Goal: Transaction & Acquisition: Purchase product/service

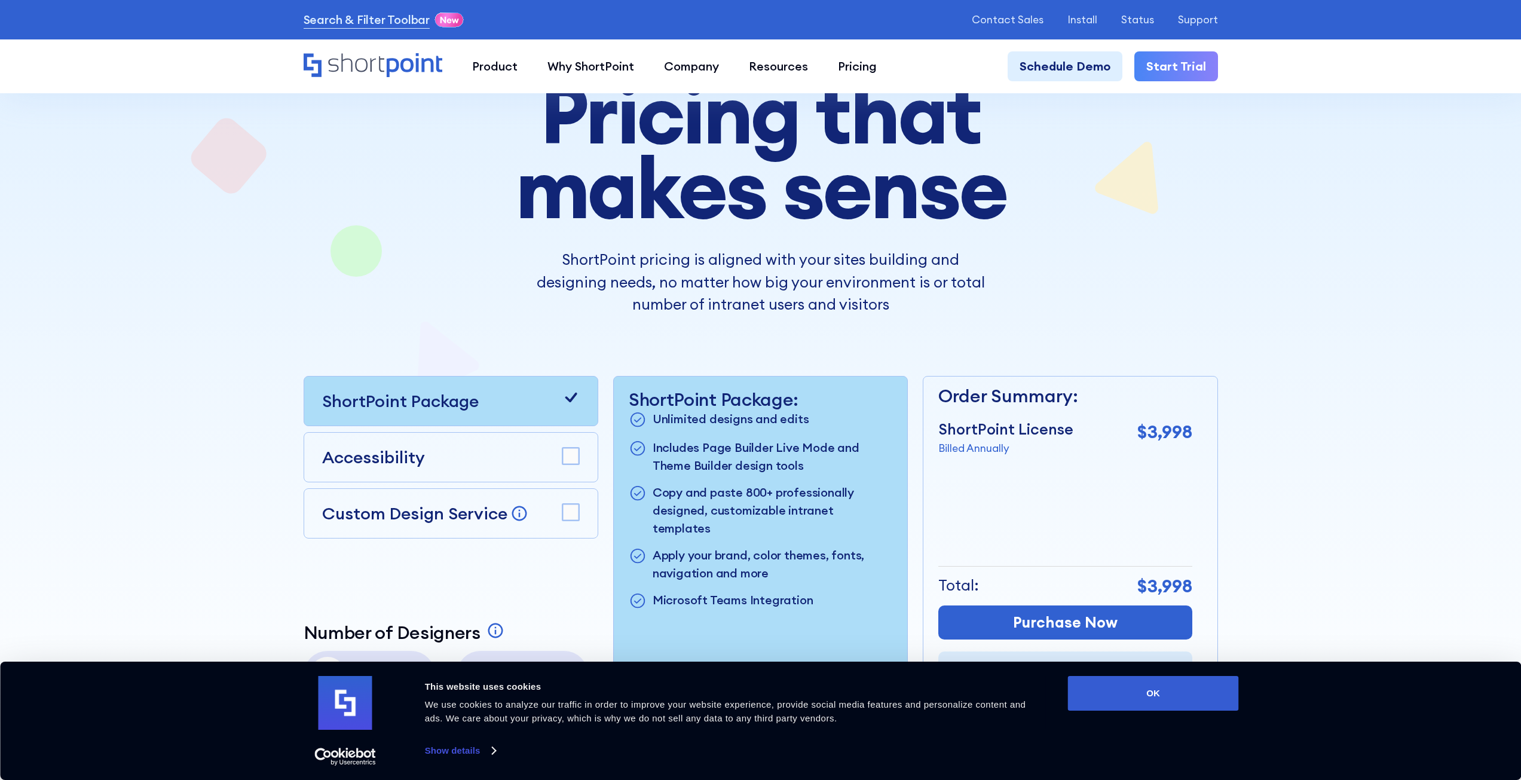
scroll to position [239, 0]
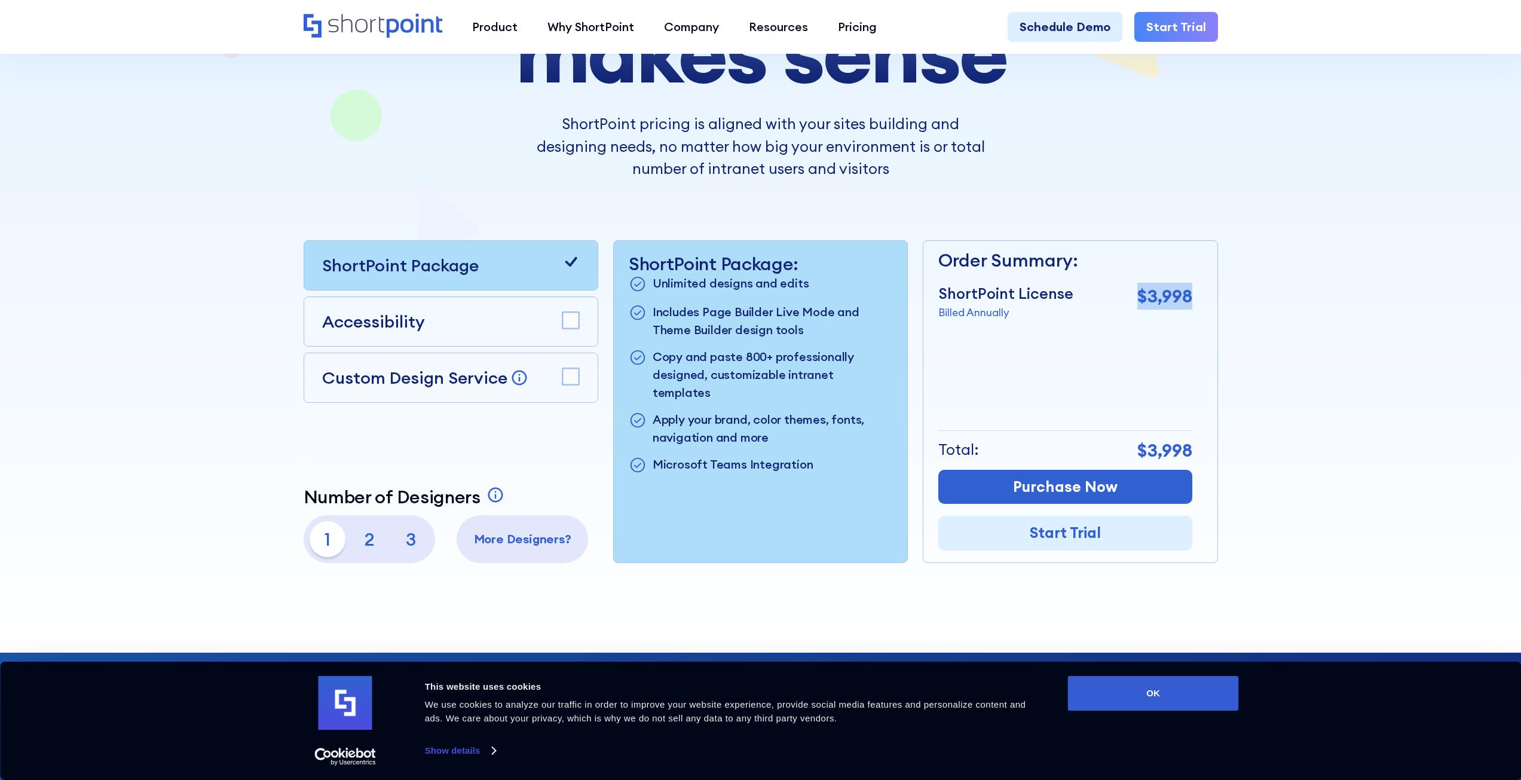
drag, startPoint x: 1189, startPoint y: 296, endPoint x: 1108, endPoint y: 294, distance: 81.3
click at [1113, 295] on div "ShortPoint License Billed Annually $3,998" at bounding box center [1065, 302] width 254 height 38
drag, startPoint x: 1091, startPoint y: 292, endPoint x: 950, endPoint y: 259, distance: 145.4
click at [950, 259] on div "Order Summary: ShortPoint License Billed Annually $3,998 + Custom Design Servic…" at bounding box center [1065, 284] width 254 height 74
click at [950, 259] on p "Order Summary:" at bounding box center [1065, 260] width 254 height 27
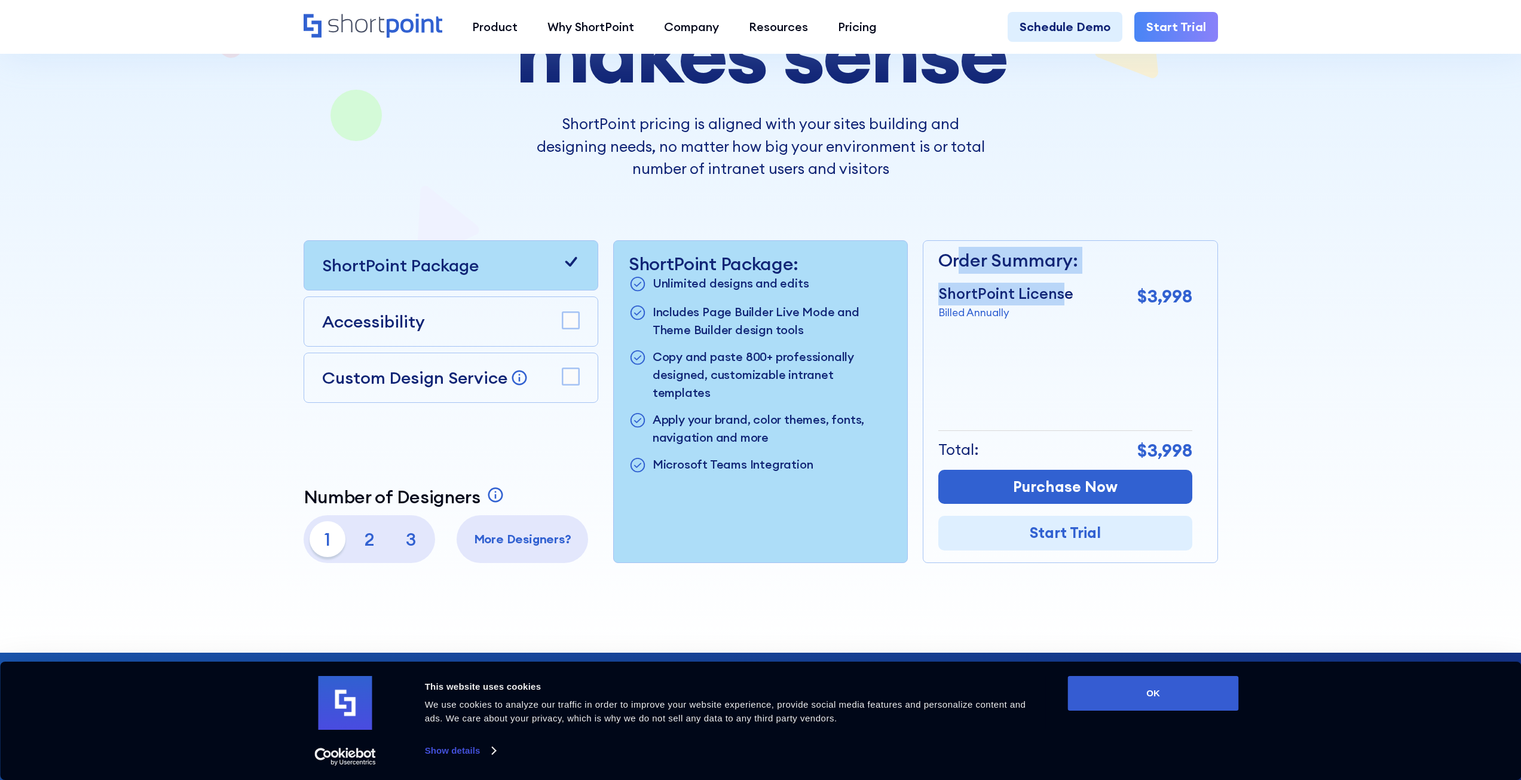
drag, startPoint x: 961, startPoint y: 258, endPoint x: 1060, endPoint y: 299, distance: 107.7
click at [1060, 299] on div "Order Summary: ShortPoint License Billed Annually $3,998 + Custom Design Servic…" at bounding box center [1065, 284] width 254 height 74
click at [1060, 299] on p "ShortPoint License" at bounding box center [1005, 294] width 135 height 23
drag, startPoint x: 1057, startPoint y: 292, endPoint x: 948, endPoint y: 259, distance: 114.0
click at [948, 259] on div "Order Summary: ShortPoint License Billed Annually $3,998 + Custom Design Servic…" at bounding box center [1065, 284] width 254 height 74
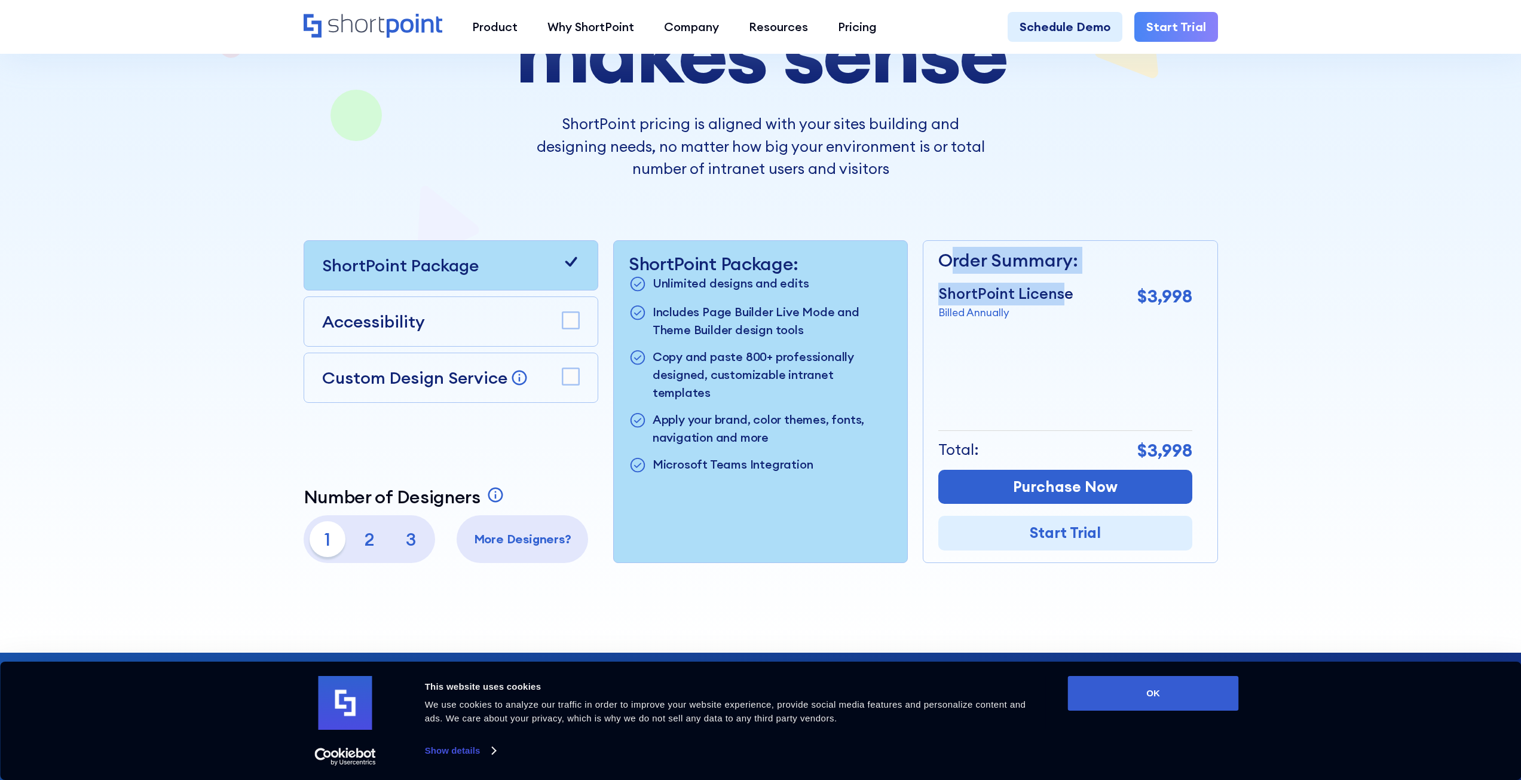
click at [949, 261] on p "Order Summary:" at bounding box center [1065, 260] width 254 height 27
drag, startPoint x: 954, startPoint y: 261, endPoint x: 1068, endPoint y: 295, distance: 118.6
click at [1068, 295] on div "Order Summary: ShortPoint License Billed Annually $3,998 + Custom Design Servic…" at bounding box center [1065, 284] width 254 height 74
click at [1068, 295] on p "ShortPoint License" at bounding box center [1005, 294] width 135 height 23
drag, startPoint x: 1062, startPoint y: 294, endPoint x: 950, endPoint y: 258, distance: 117.4
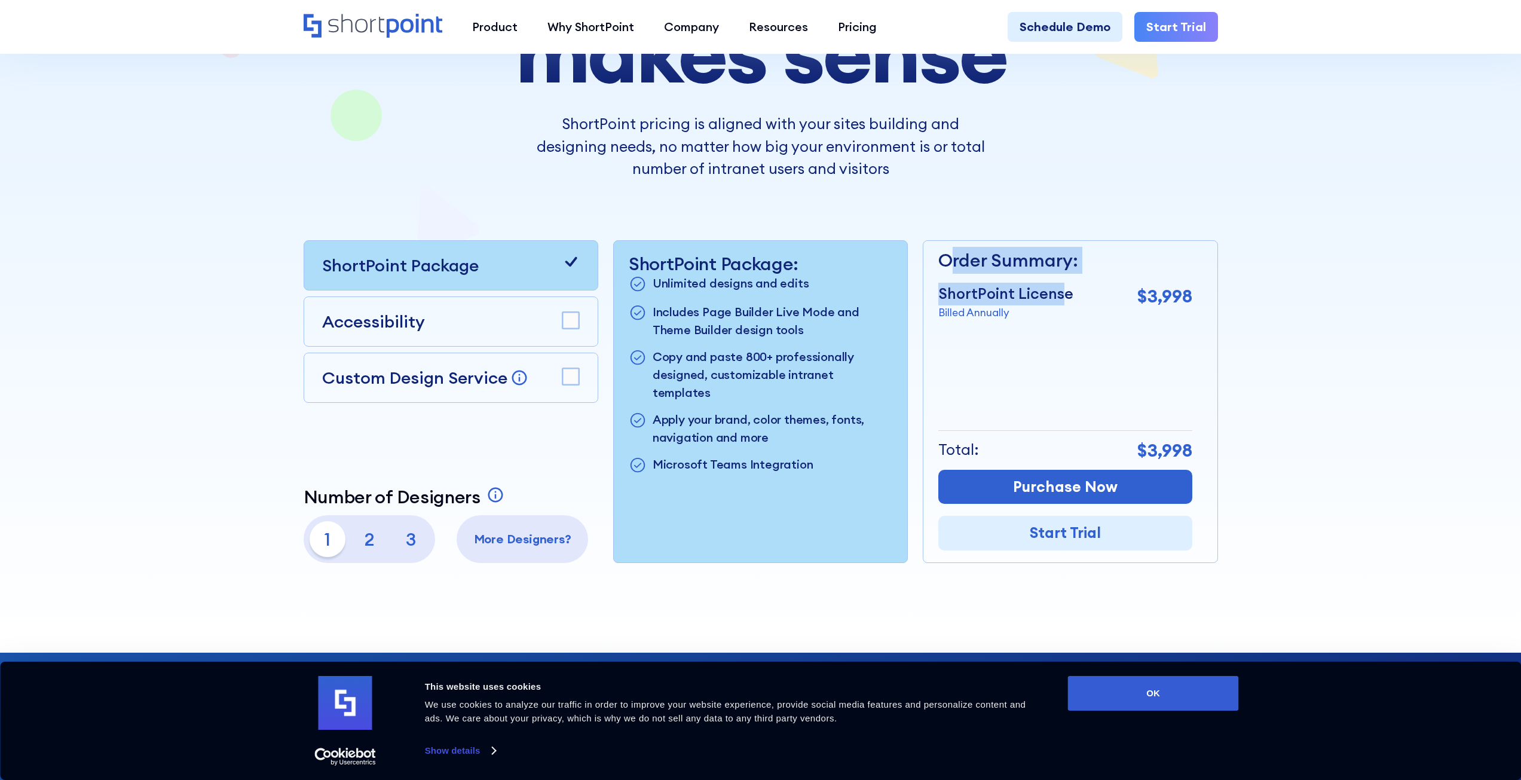
click at [950, 258] on div "Order Summary: ShortPoint License Billed Annually $3,998 + Custom Design Servic…" at bounding box center [1065, 284] width 254 height 74
click at [950, 258] on p "Order Summary:" at bounding box center [1065, 260] width 254 height 27
drag, startPoint x: 951, startPoint y: 259, endPoint x: 1039, endPoint y: 299, distance: 96.6
click at [1038, 299] on div "Order Summary: ShortPoint License Billed Annually $3,998 + Custom Design Servic…" at bounding box center [1065, 284] width 254 height 74
click at [1039, 299] on p "ShortPoint License" at bounding box center [1005, 294] width 135 height 23
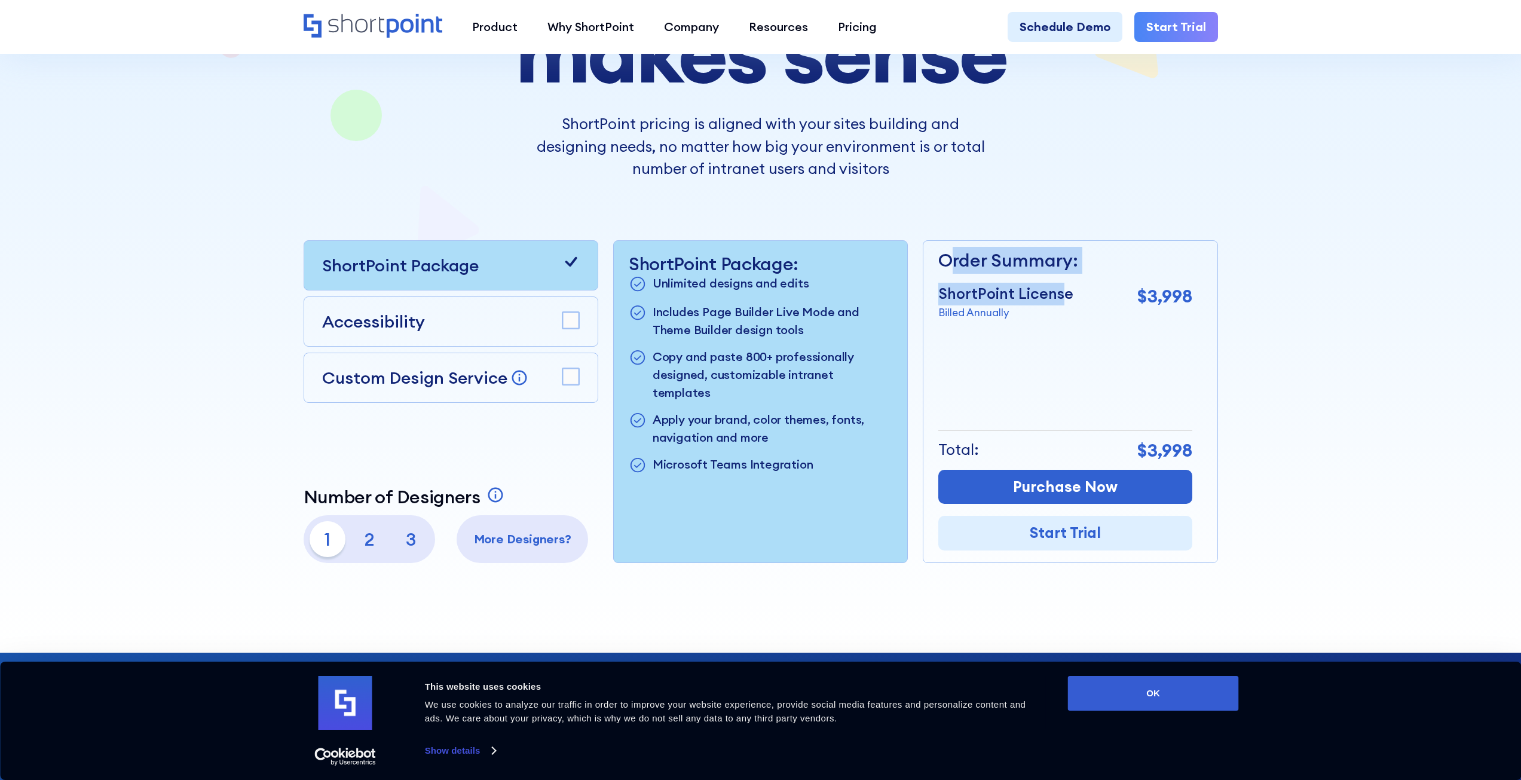
drag, startPoint x: 1060, startPoint y: 295, endPoint x: 949, endPoint y: 258, distance: 117.0
click at [949, 258] on div "Order Summary: ShortPoint License Billed Annually $3,998 + Custom Design Servic…" at bounding box center [1065, 284] width 254 height 74
click at [951, 260] on p "Order Summary:" at bounding box center [1065, 260] width 254 height 27
drag, startPoint x: 953, startPoint y: 262, endPoint x: 1061, endPoint y: 292, distance: 111.7
click at [1061, 292] on div "Order Summary: ShortPoint License Billed Annually $3,998 + Custom Design Servic…" at bounding box center [1065, 284] width 254 height 74
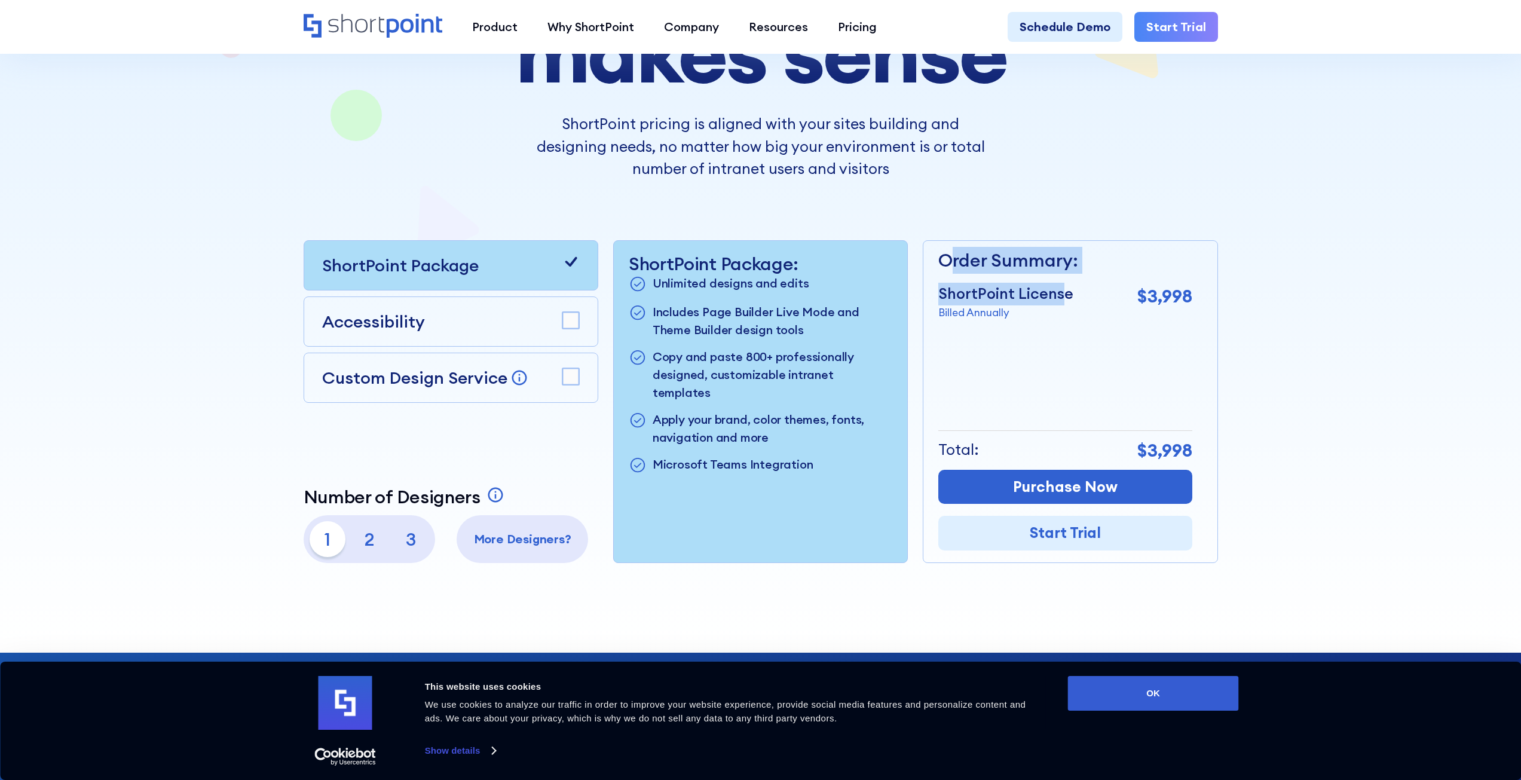
click at [1061, 292] on p "ShortPoint License" at bounding box center [1005, 294] width 135 height 23
drag, startPoint x: 1061, startPoint y: 295, endPoint x: 956, endPoint y: 254, distance: 112.8
click at [956, 254] on div "Order Summary: ShortPoint License Billed Annually $3,998 + Custom Design Servic…" at bounding box center [1065, 284] width 254 height 74
click at [956, 254] on p "Order Summary:" at bounding box center [1065, 260] width 254 height 27
drag, startPoint x: 956, startPoint y: 257, endPoint x: 1061, endPoint y: 294, distance: 111.5
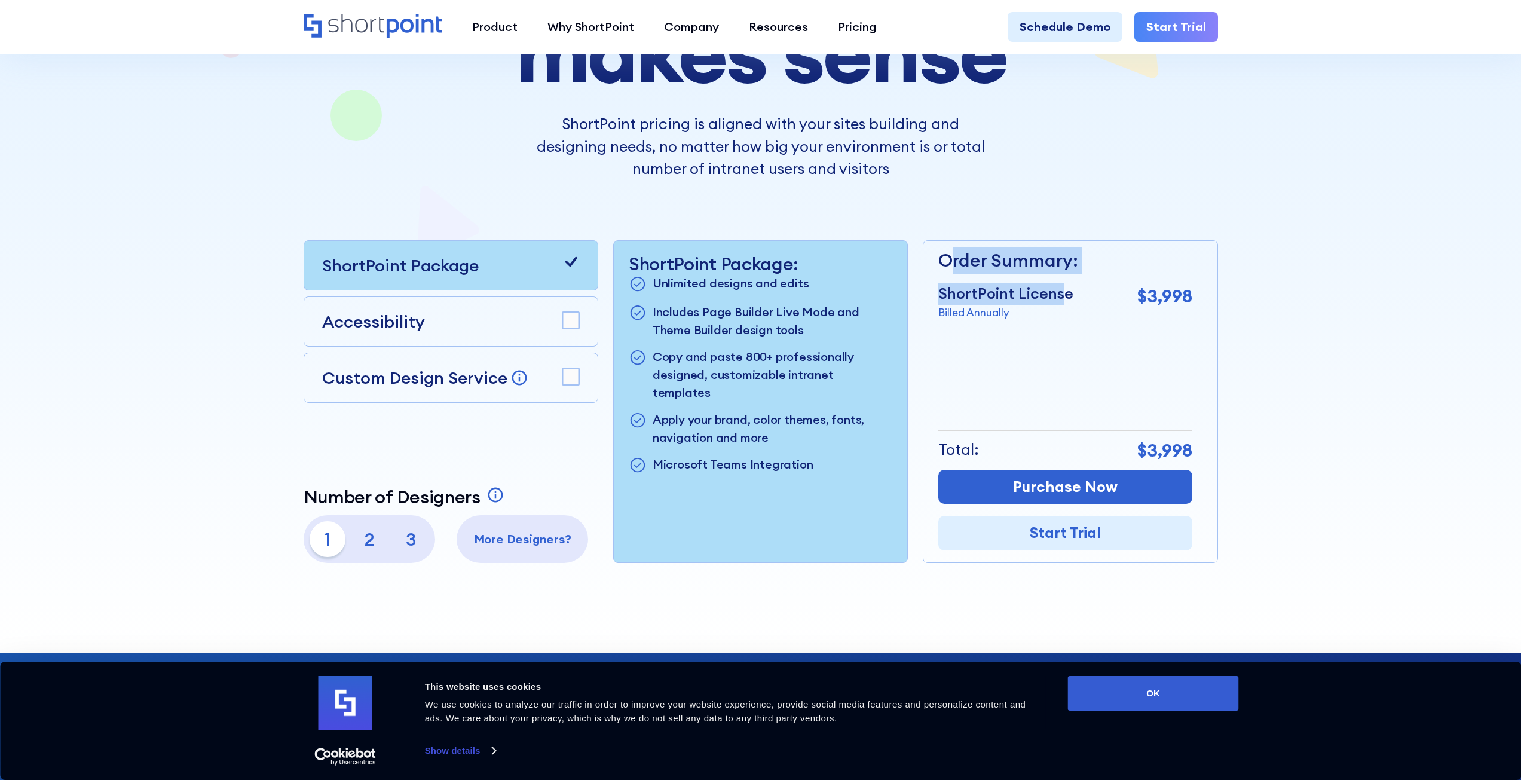
click at [1061, 294] on div "Order Summary: ShortPoint License Billed Annually $3,998 + Custom Design Servic…" at bounding box center [1065, 284] width 254 height 74
click at [1061, 294] on p "ShortPoint License" at bounding box center [1005, 294] width 135 height 23
drag, startPoint x: 1061, startPoint y: 296, endPoint x: 954, endPoint y: 261, distance: 112.6
click at [954, 261] on div "Order Summary: ShortPoint License Billed Annually $3,998 + Custom Design Servic…" at bounding box center [1065, 284] width 254 height 74
click at [954, 261] on p "Order Summary:" at bounding box center [1065, 260] width 254 height 27
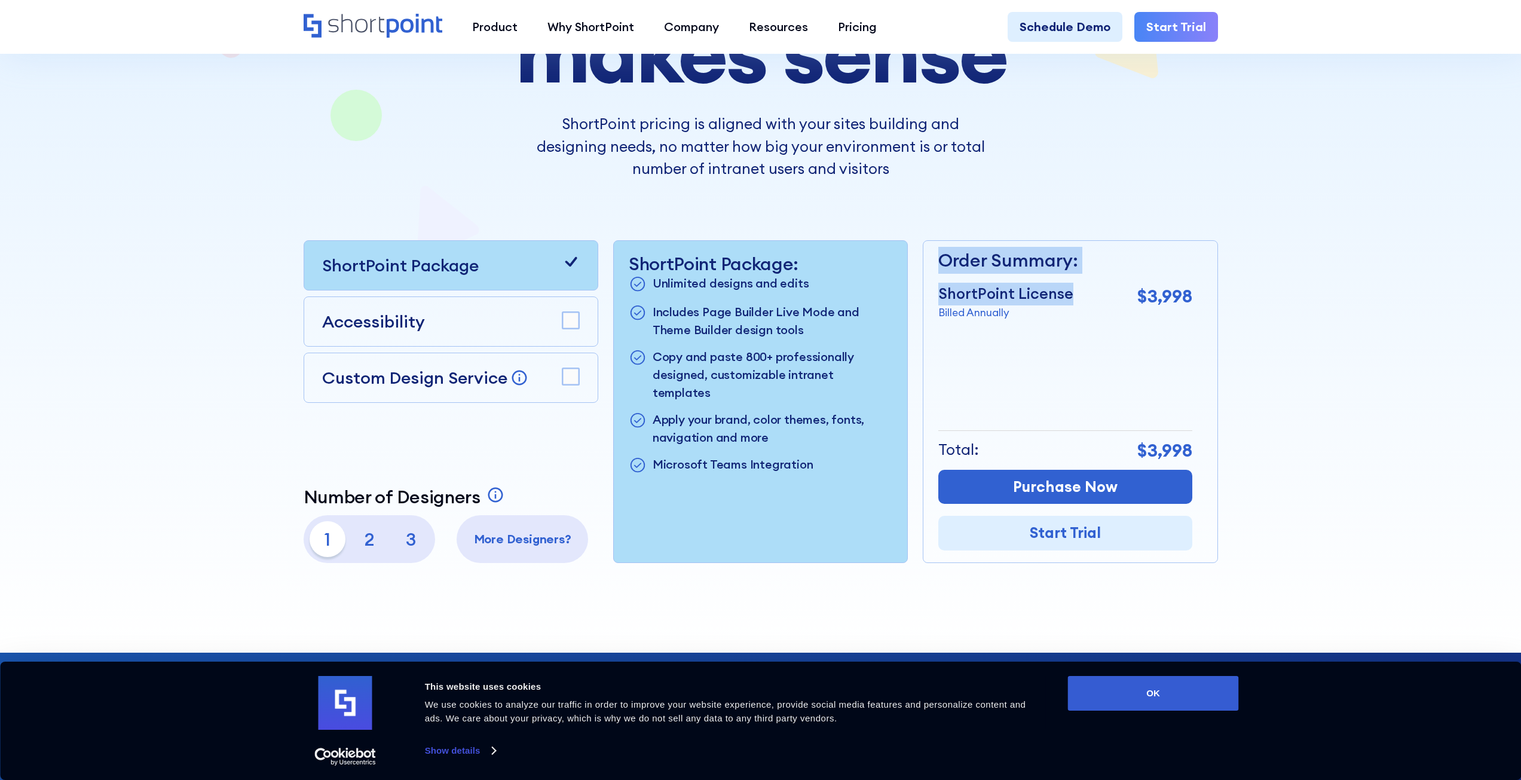
drag, startPoint x: 954, startPoint y: 261, endPoint x: 1050, endPoint y: 290, distance: 99.4
click at [1048, 290] on div "Order Summary: ShortPoint License Billed Annually $3,998 + Custom Design Servic…" at bounding box center [1065, 284] width 254 height 74
click at [1050, 290] on p "ShortPoint License" at bounding box center [1005, 294] width 135 height 23
drag, startPoint x: 1060, startPoint y: 293, endPoint x: 955, endPoint y: 256, distance: 111.3
click at [955, 256] on div "Order Summary: ShortPoint License Billed Annually $3,998 + Custom Design Servic…" at bounding box center [1065, 284] width 254 height 74
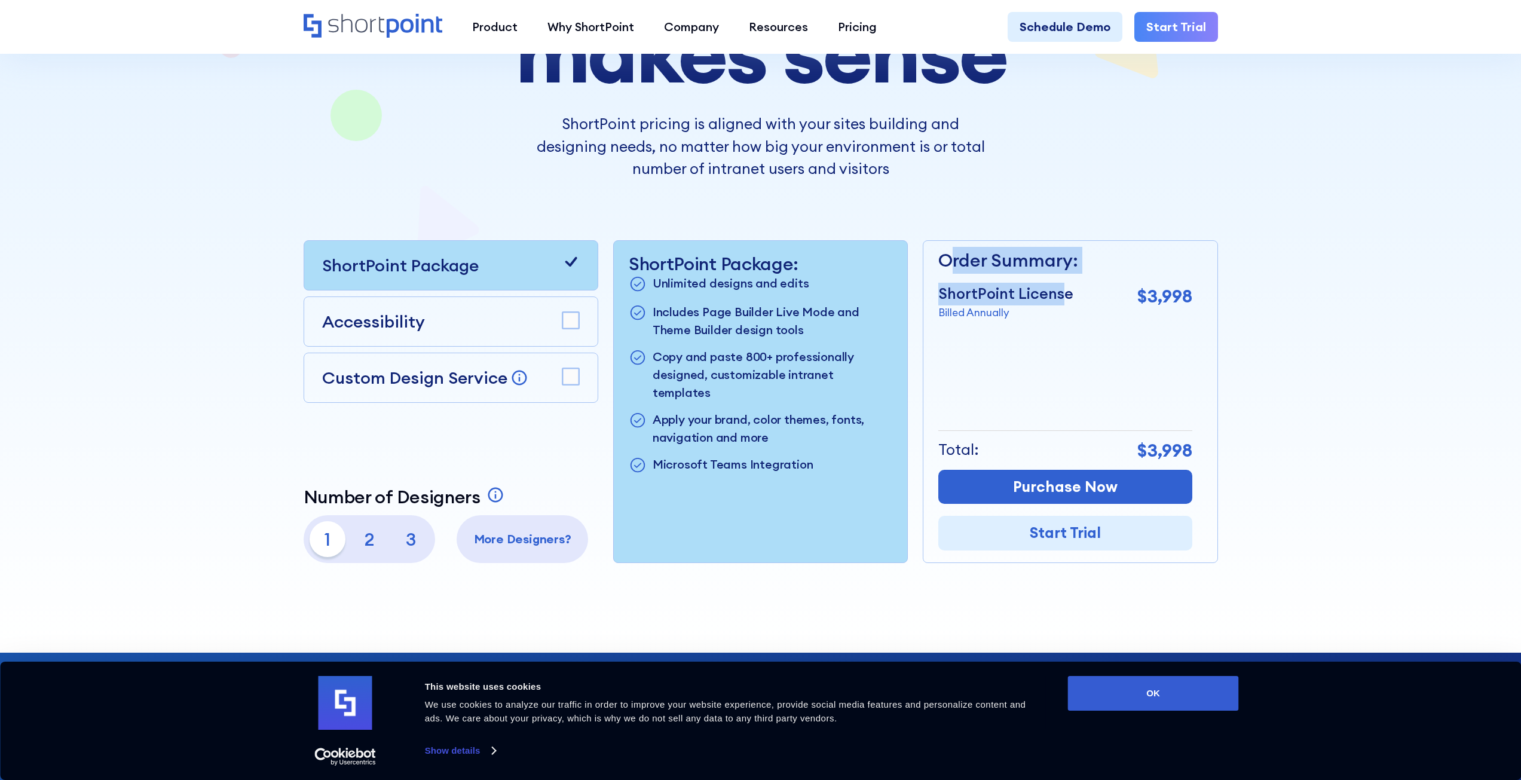
click at [955, 256] on p "Order Summary:" at bounding box center [1065, 260] width 254 height 27
drag, startPoint x: 953, startPoint y: 257, endPoint x: 1061, endPoint y: 295, distance: 114.7
click at [1061, 295] on div "Order Summary: ShortPoint License Billed Annually $3,998 + Custom Design Servic…" at bounding box center [1065, 284] width 254 height 74
click at [1061, 295] on p "ShortPoint License" at bounding box center [1005, 294] width 135 height 23
drag, startPoint x: 1061, startPoint y: 295, endPoint x: 952, endPoint y: 262, distance: 114.0
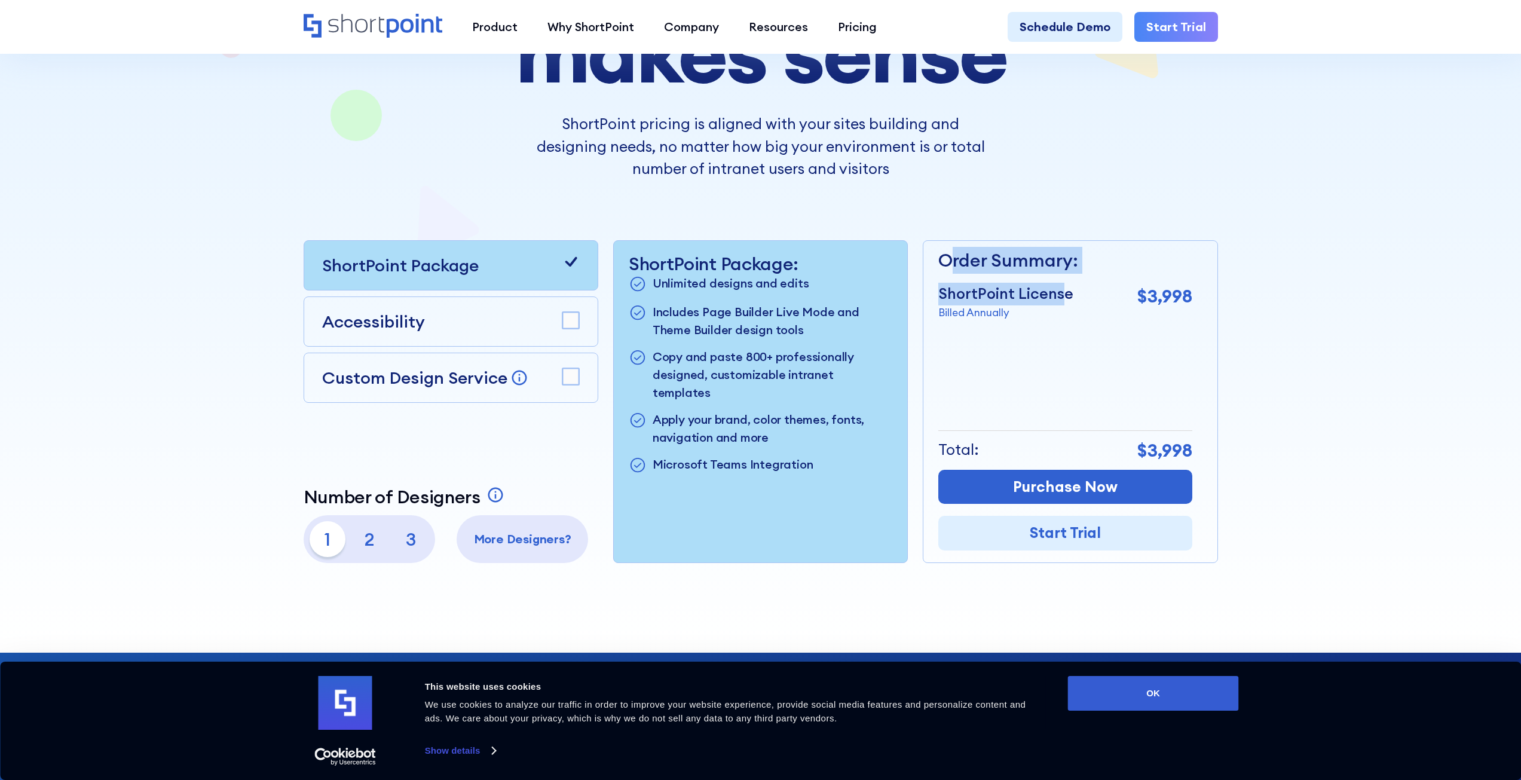
click at [952, 262] on div "Order Summary: ShortPoint License Billed Annually $3,998 + Custom Design Servic…" at bounding box center [1065, 284] width 254 height 74
click at [952, 262] on p "Order Summary:" at bounding box center [1065, 260] width 254 height 27
drag, startPoint x: 953, startPoint y: 262, endPoint x: 1063, endPoint y: 296, distance: 114.6
click at [1063, 296] on div "Order Summary: ShortPoint License Billed Annually $3,998 + Custom Design Servic…" at bounding box center [1065, 284] width 254 height 74
click at [1063, 296] on p "ShortPoint License" at bounding box center [1005, 294] width 135 height 23
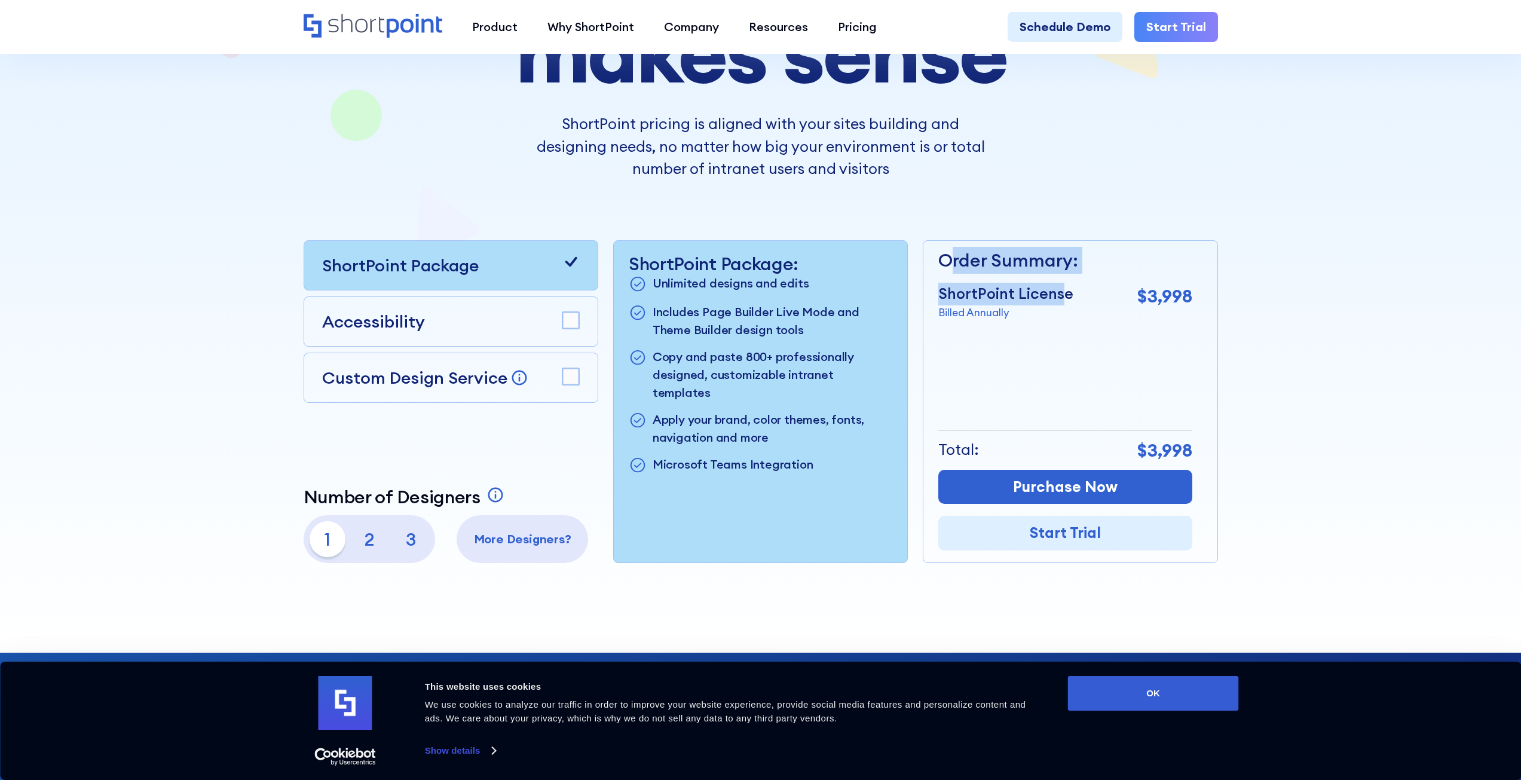
drag, startPoint x: 1061, startPoint y: 293, endPoint x: 954, endPoint y: 261, distance: 111.4
click at [954, 261] on div "Order Summary: ShortPoint License Billed Annually $3,998 + Custom Design Servic…" at bounding box center [1065, 284] width 254 height 74
click at [954, 261] on p "Order Summary:" at bounding box center [1065, 260] width 254 height 27
drag, startPoint x: 954, startPoint y: 261, endPoint x: 1041, endPoint y: 291, distance: 91.7
click at [1039, 291] on div "Order Summary: ShortPoint License Billed Annually $3,998 + Custom Design Servic…" at bounding box center [1065, 284] width 254 height 74
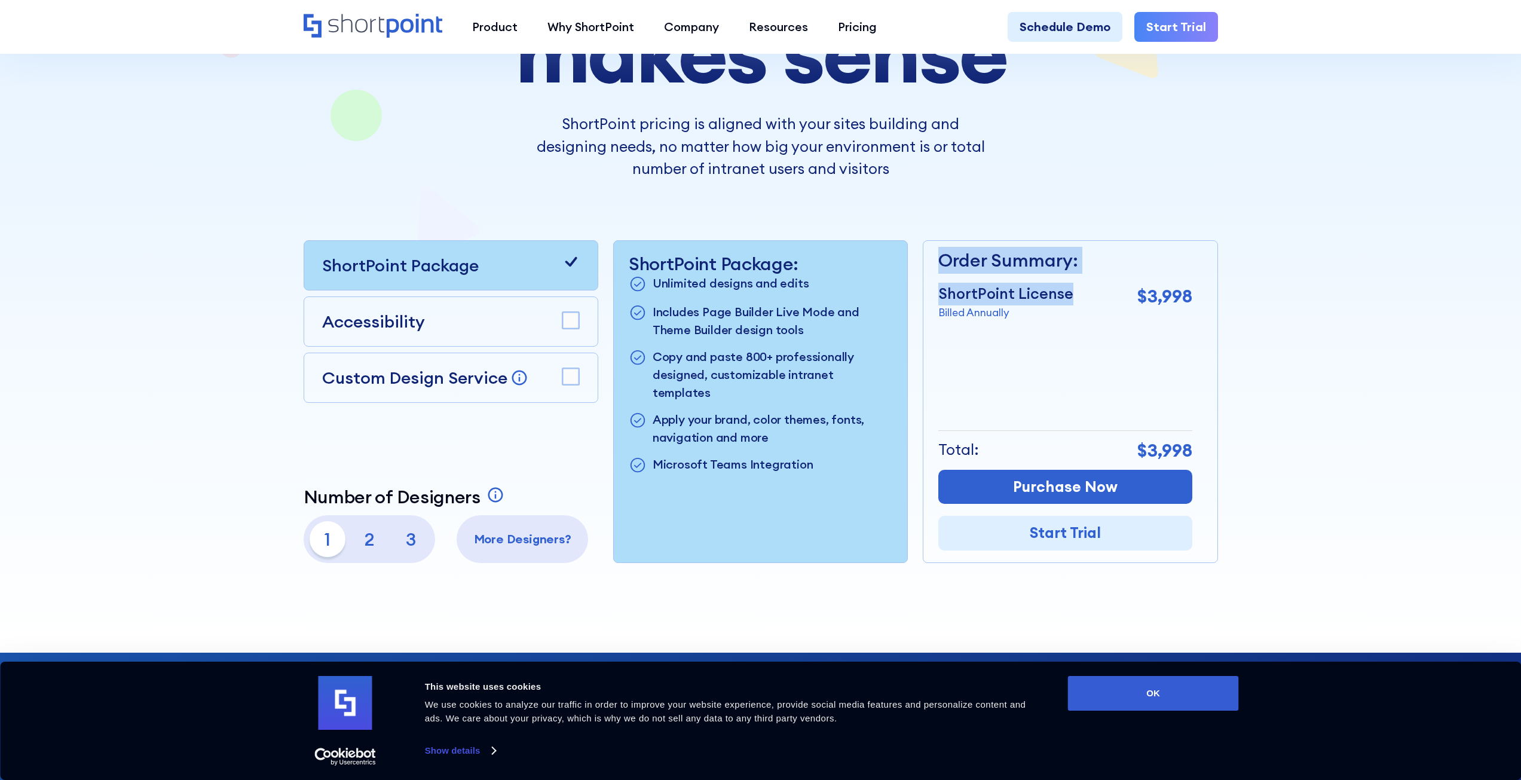
click at [1044, 292] on p "ShortPoint License" at bounding box center [1005, 294] width 135 height 23
drag, startPoint x: 1060, startPoint y: 298, endPoint x: 957, endPoint y: 256, distance: 111.0
click at [957, 256] on div "Order Summary: ShortPoint License Billed Annually $3,998 + Custom Design Servic…" at bounding box center [1065, 284] width 254 height 74
click at [957, 256] on p "Order Summary:" at bounding box center [1065, 260] width 254 height 27
drag, startPoint x: 959, startPoint y: 260, endPoint x: 1060, endPoint y: 295, distance: 107.0
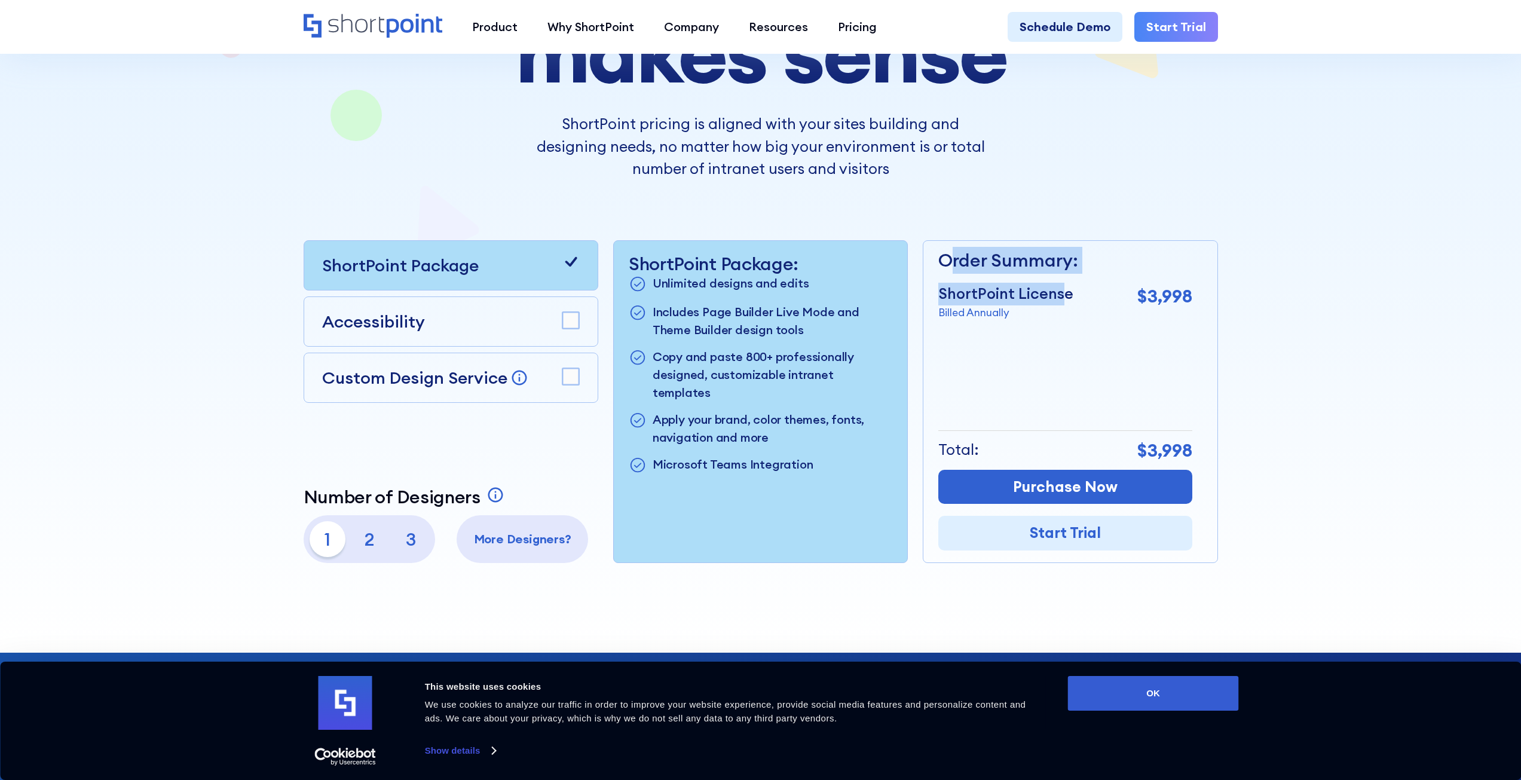
click at [1060, 295] on div "Order Summary: ShortPoint License Billed Annually $3,998 + Custom Design Servic…" at bounding box center [1065, 284] width 254 height 74
click at [1060, 295] on p "ShortPoint License" at bounding box center [1005, 294] width 135 height 23
drag, startPoint x: 1010, startPoint y: 267, endPoint x: 954, endPoint y: 259, distance: 56.0
click at [954, 259] on div "Order Summary: ShortPoint License Billed Annually $3,998 + Custom Design Servic…" at bounding box center [1065, 284] width 254 height 74
click at [954, 259] on p "Order Summary:" at bounding box center [1065, 260] width 254 height 27
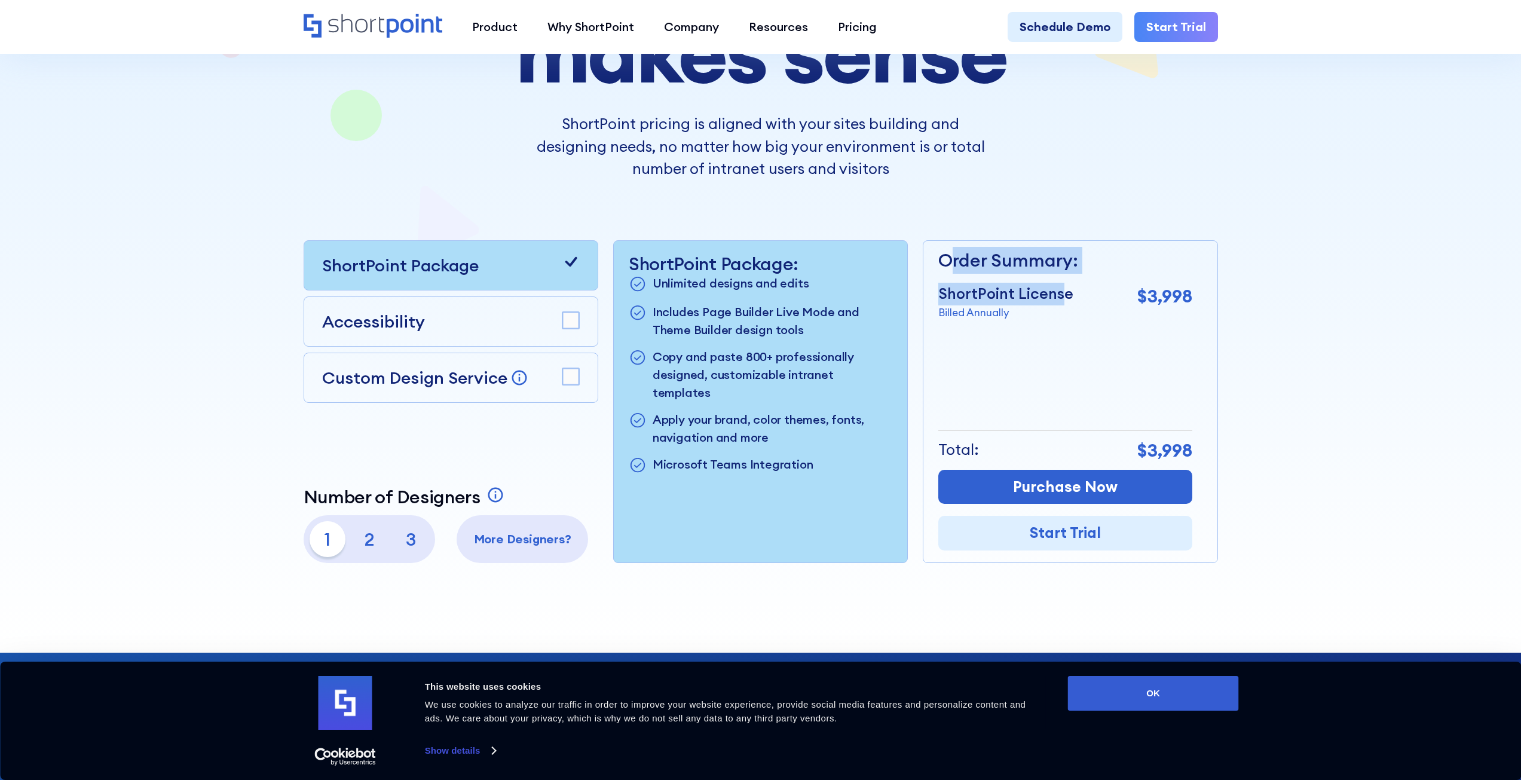
drag, startPoint x: 954, startPoint y: 261, endPoint x: 1065, endPoint y: 299, distance: 117.0
click at [1065, 299] on div "Order Summary: ShortPoint License Billed Annually $3,998 + Custom Design Servic…" at bounding box center [1065, 284] width 254 height 74
click at [1065, 299] on p "ShortPoint License" at bounding box center [1005, 294] width 135 height 23
drag, startPoint x: 1063, startPoint y: 293, endPoint x: 955, endPoint y: 263, distance: 111.8
click at [955, 263] on div "Order Summary: ShortPoint License Billed Annually $3,998 + Custom Design Servic…" at bounding box center [1065, 284] width 254 height 74
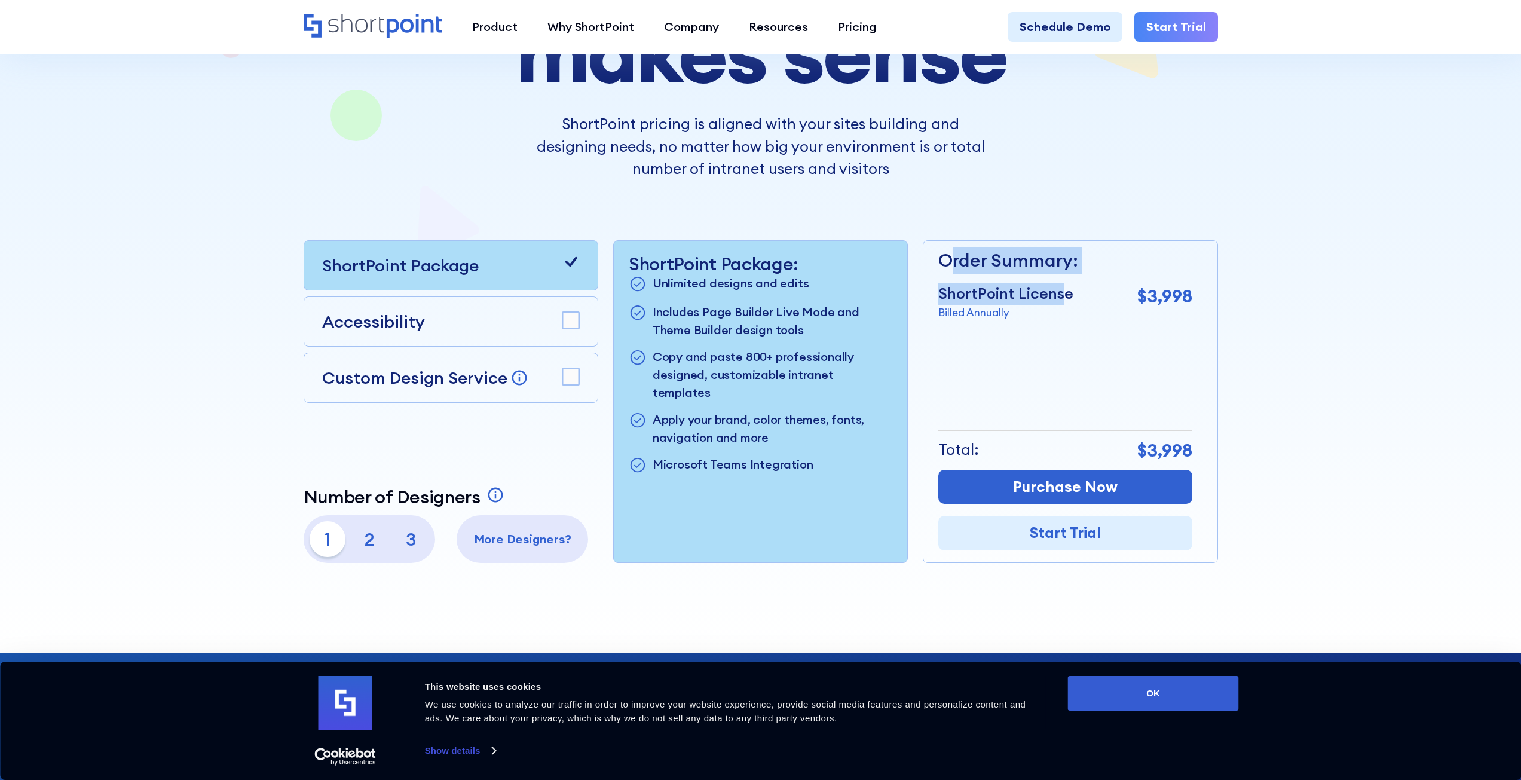
click at [955, 263] on p "Order Summary:" at bounding box center [1065, 260] width 254 height 27
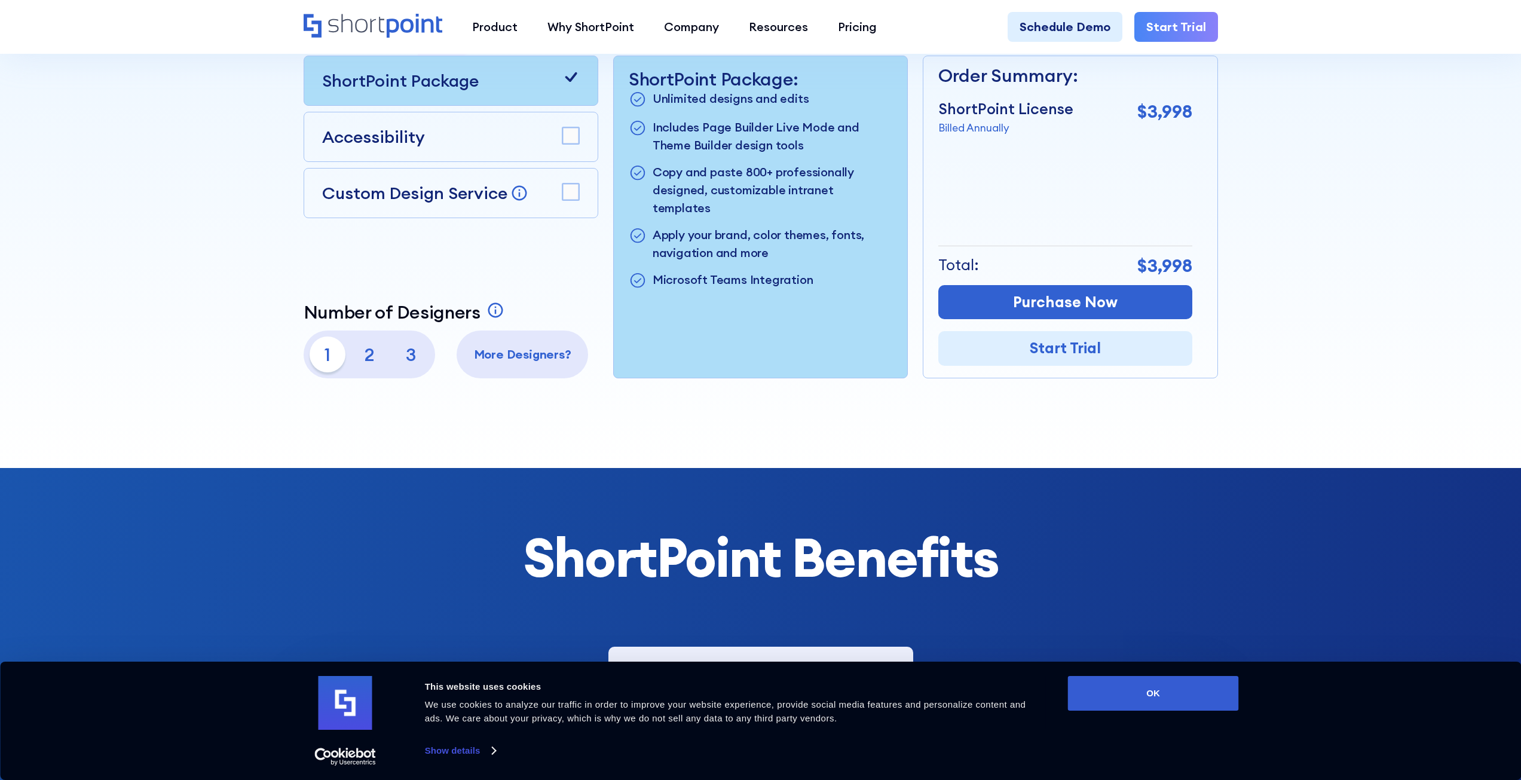
scroll to position [141, 0]
